Goal: Check status: Check status

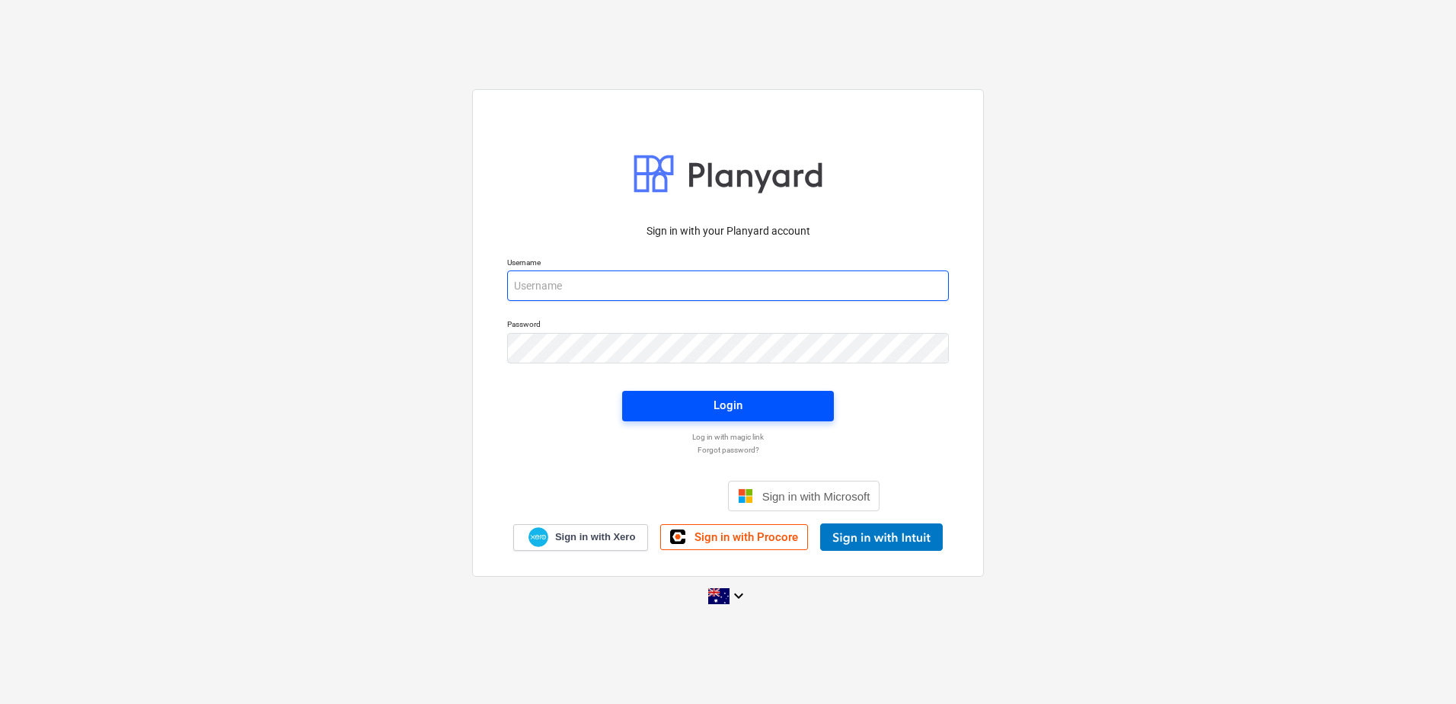
type input "[EMAIL_ADDRESS][DOMAIN_NAME]"
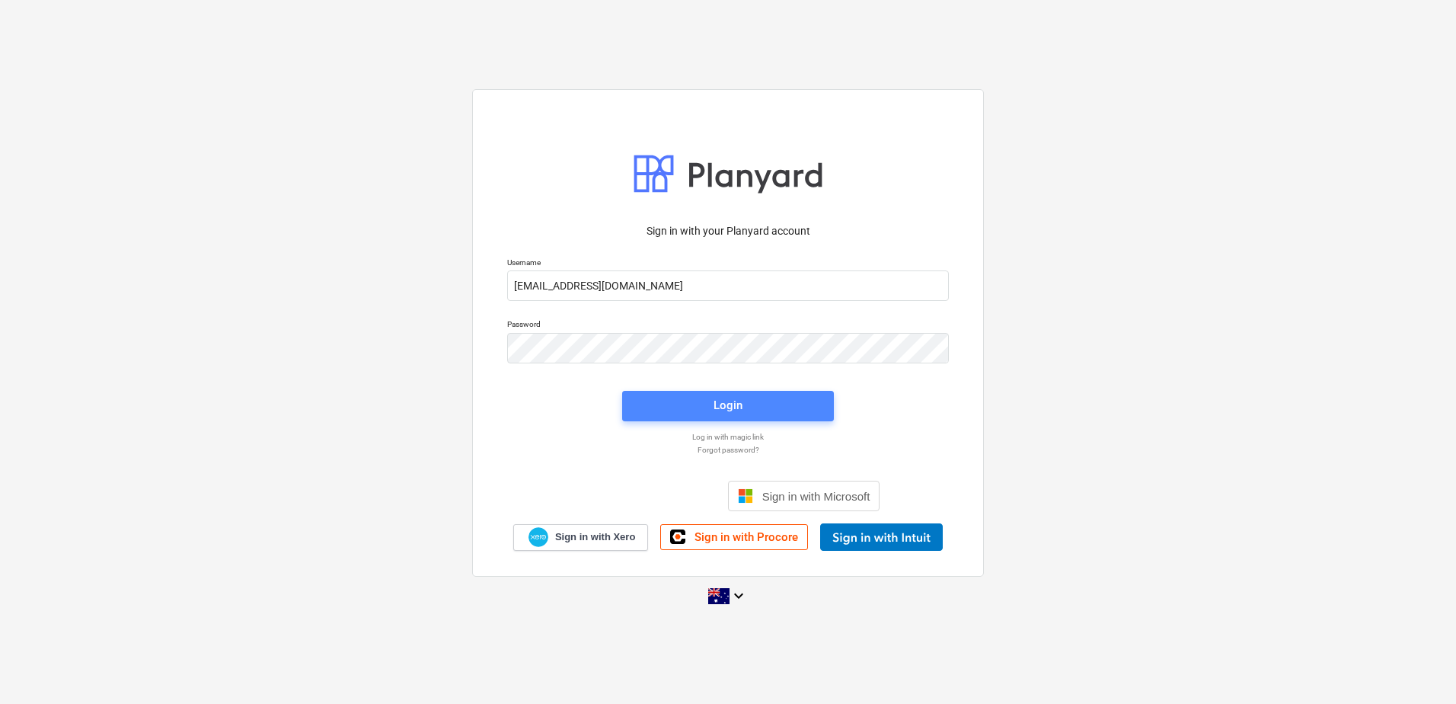
click at [739, 404] on div "Login" at bounding box center [727, 405] width 29 height 20
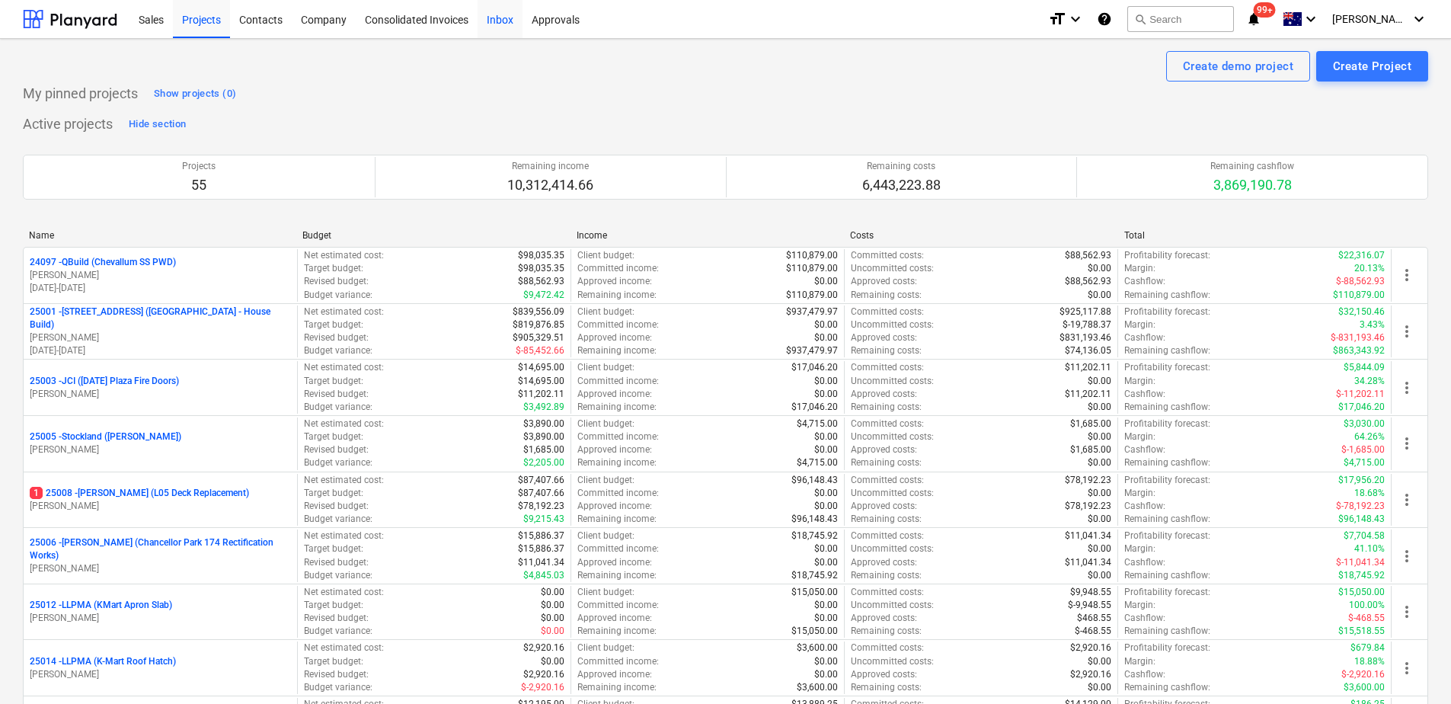
click at [506, 26] on div "Inbox" at bounding box center [499, 18] width 45 height 39
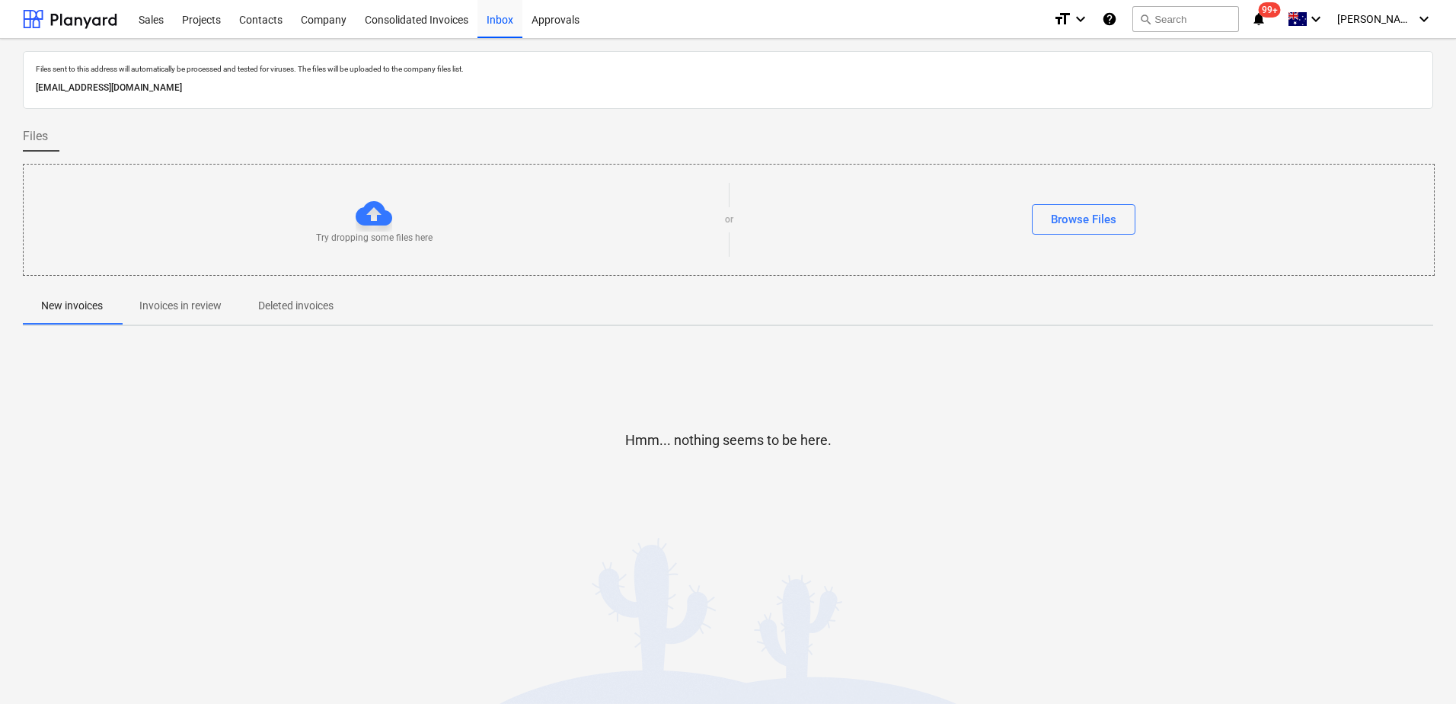
click at [190, 308] on p "Invoices in review" at bounding box center [180, 306] width 82 height 16
